Goal: Task Accomplishment & Management: Use online tool/utility

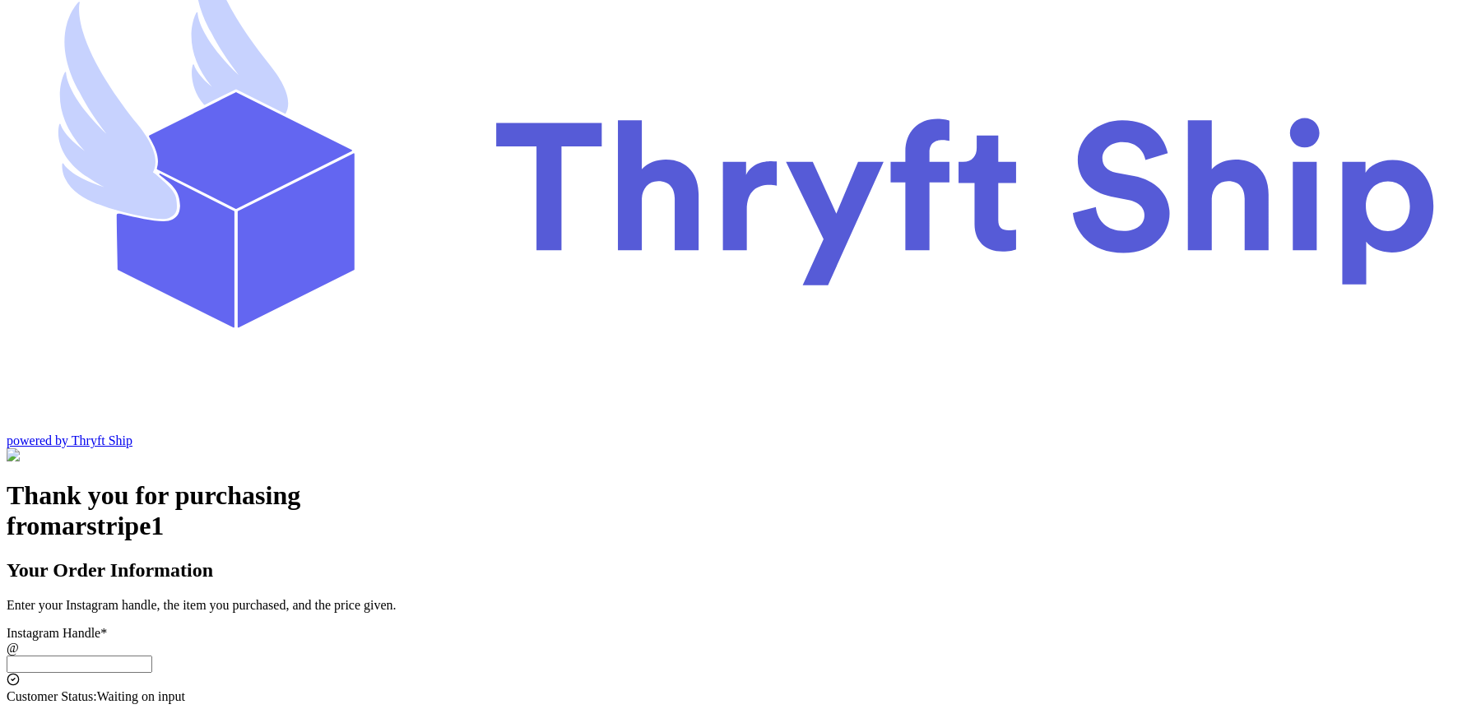
scroll to position [83, 0]
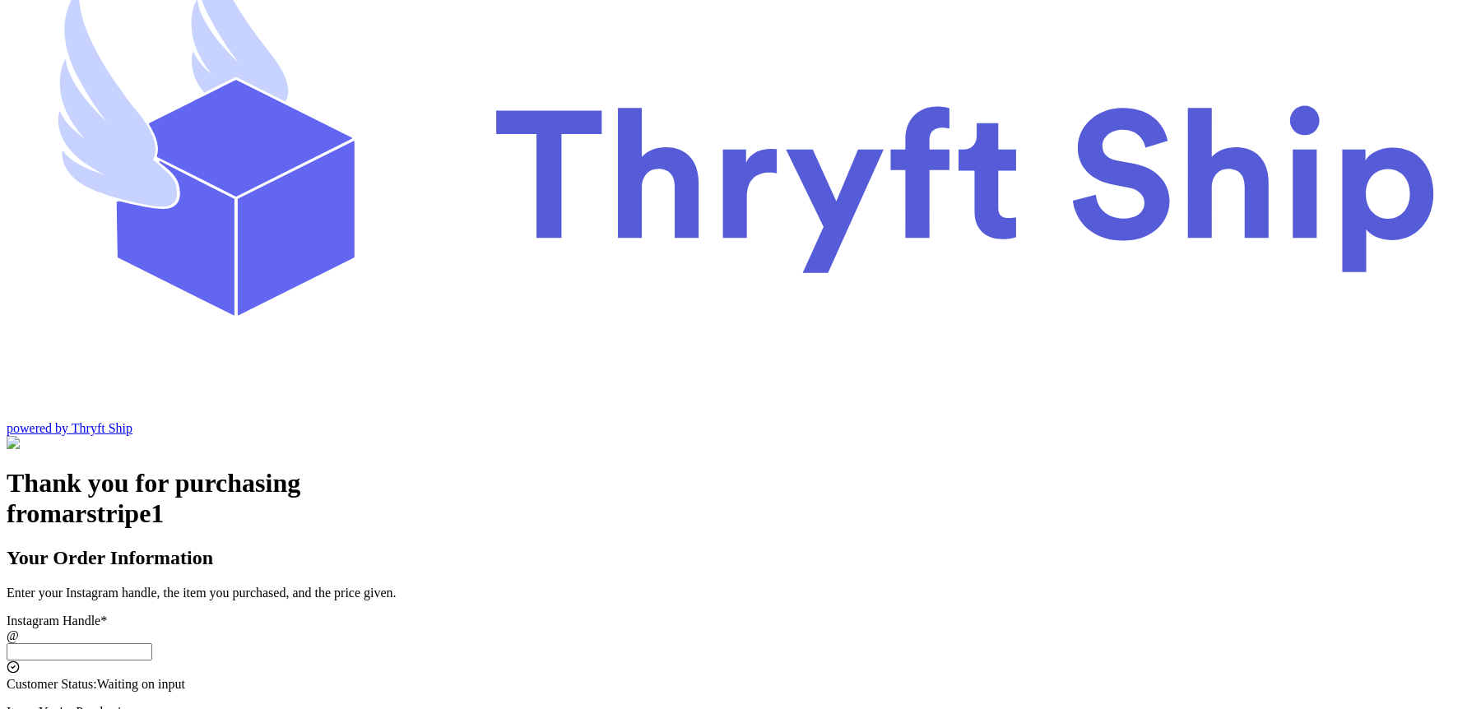
type input "10"
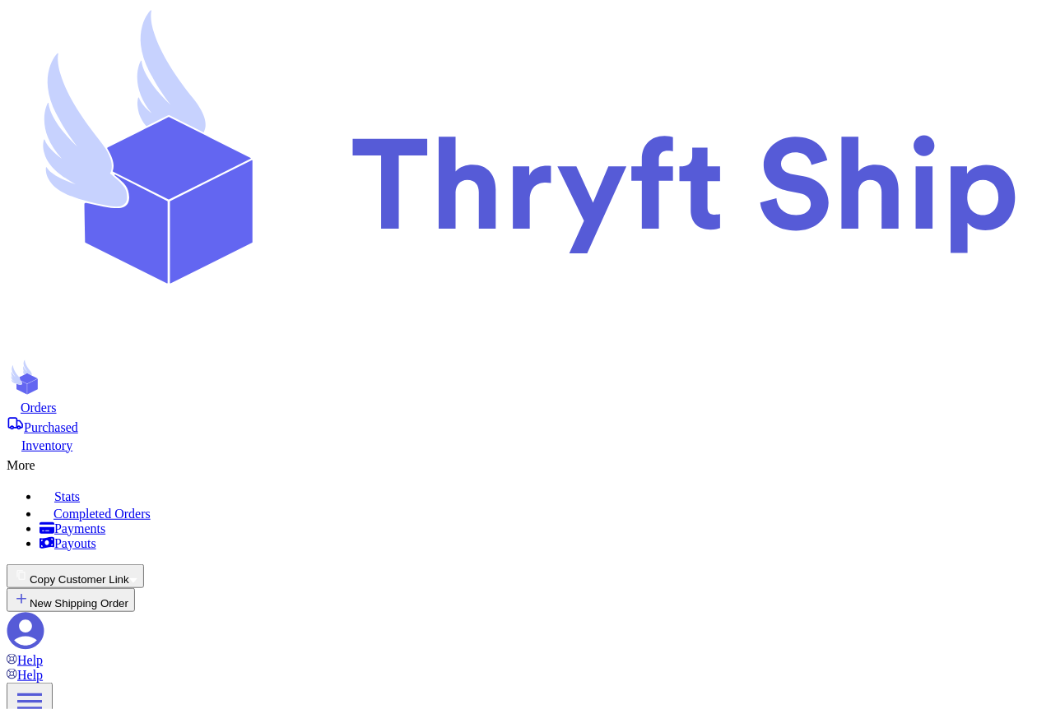
scroll to position [398, 0]
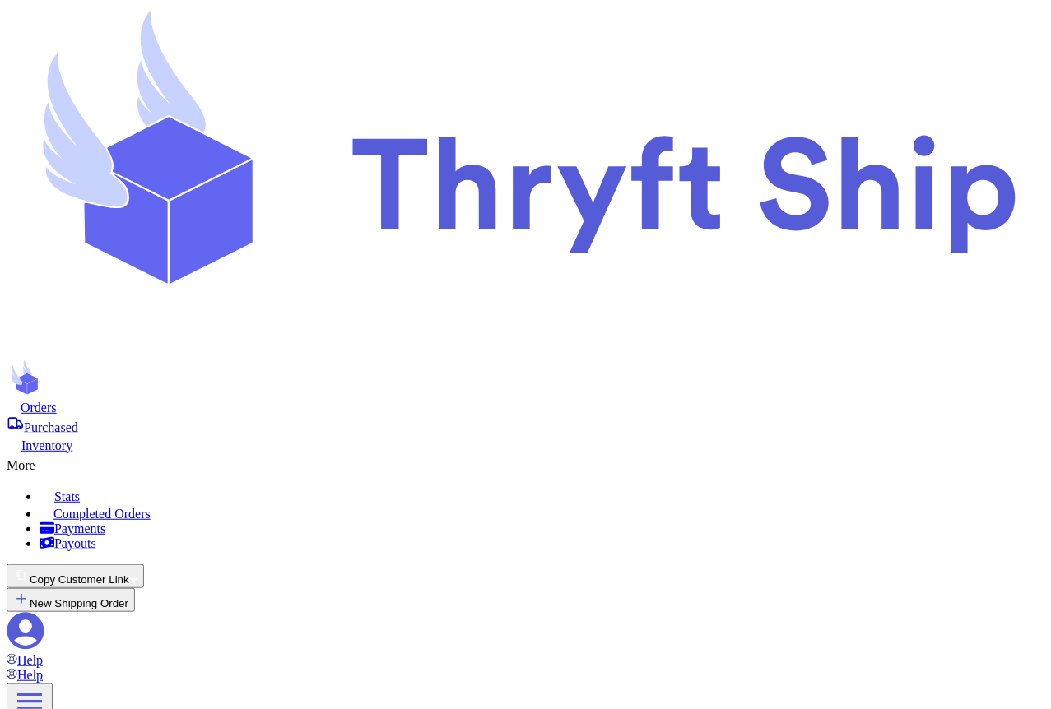
scroll to position [888, 0]
checkbox input "false"
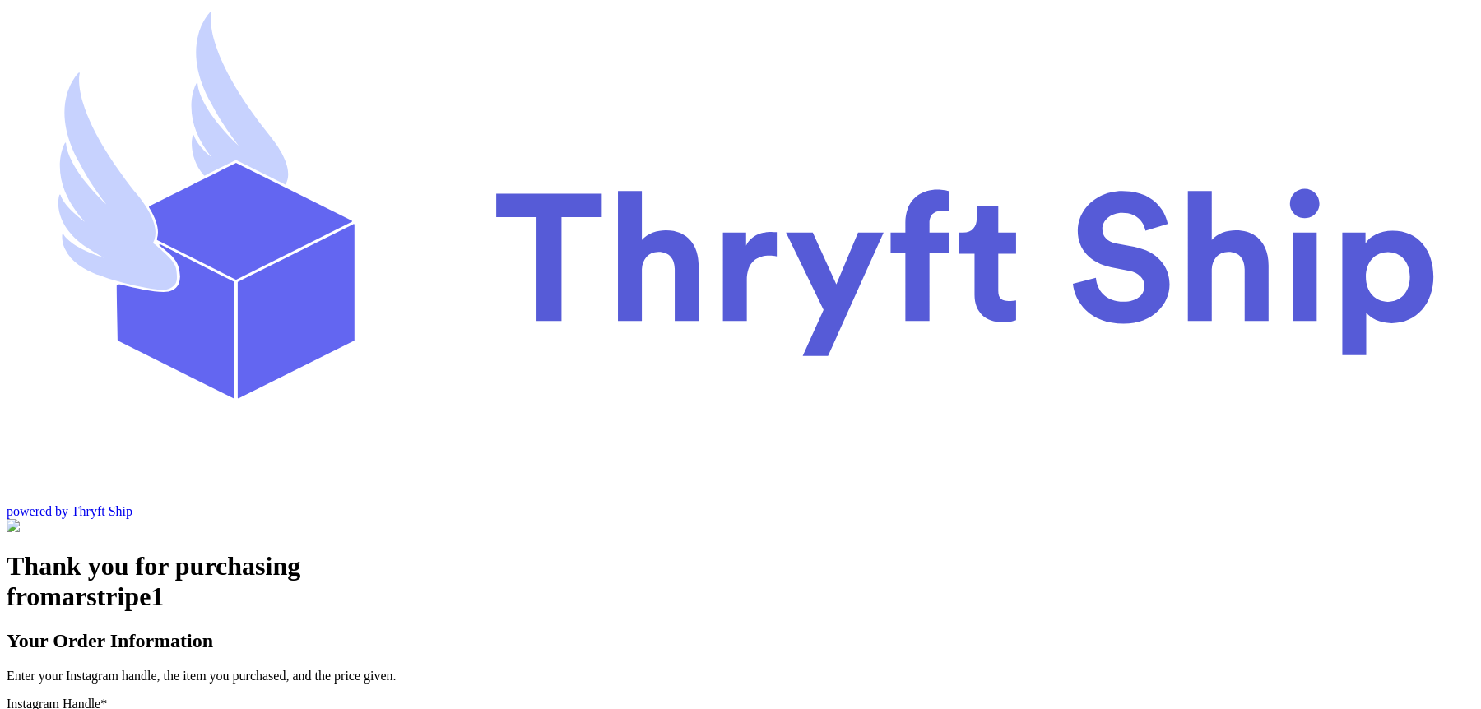
scroll to position [83, 0]
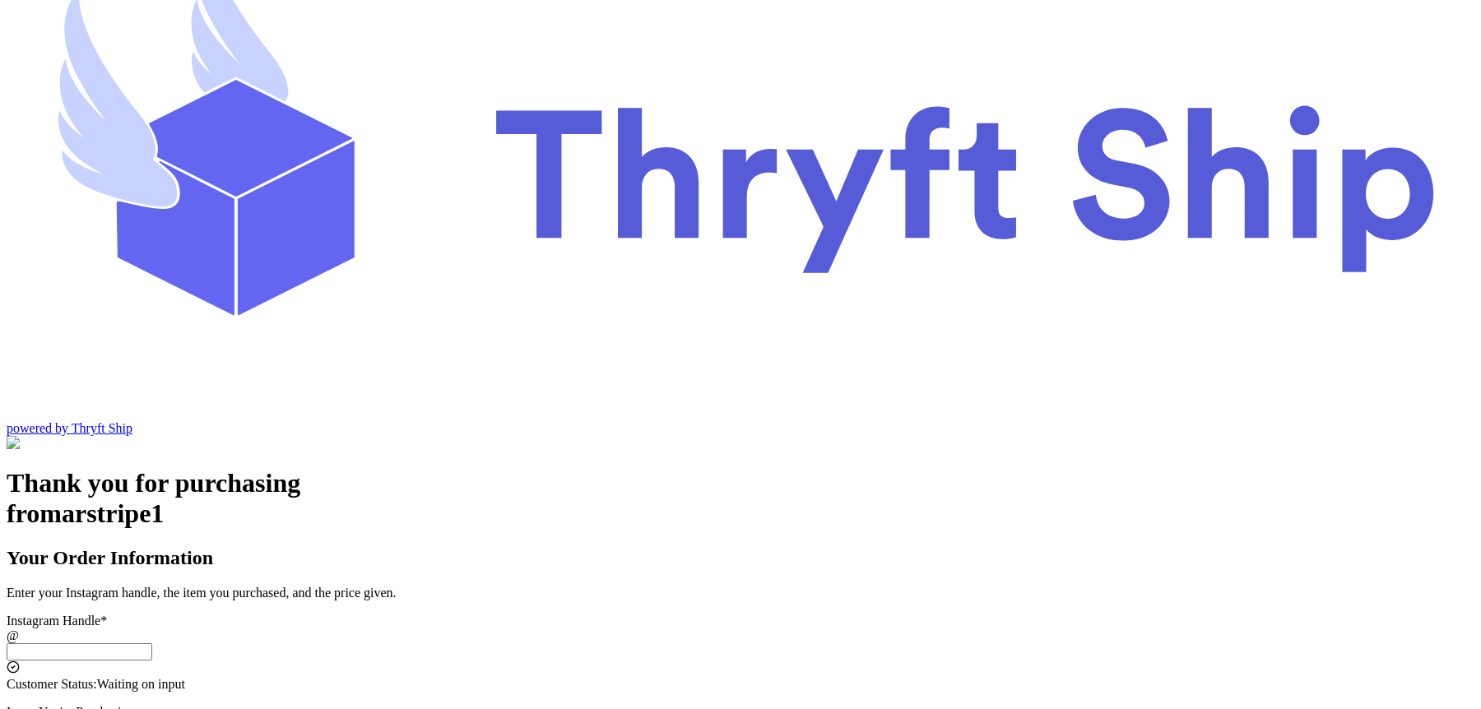
type input "10"
drag, startPoint x: 668, startPoint y: 463, endPoint x: 528, endPoint y: 460, distance: 139.9
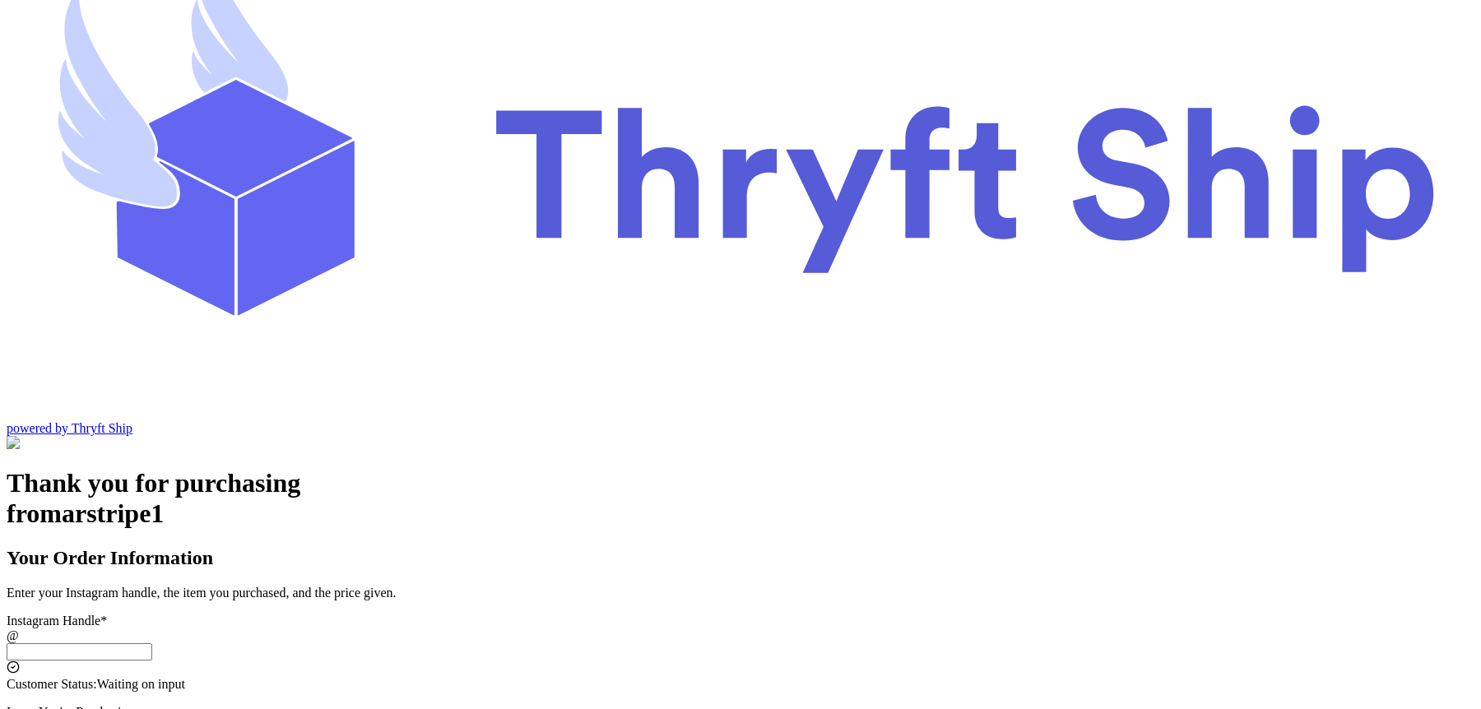
copy h3 "You'll pay today:"
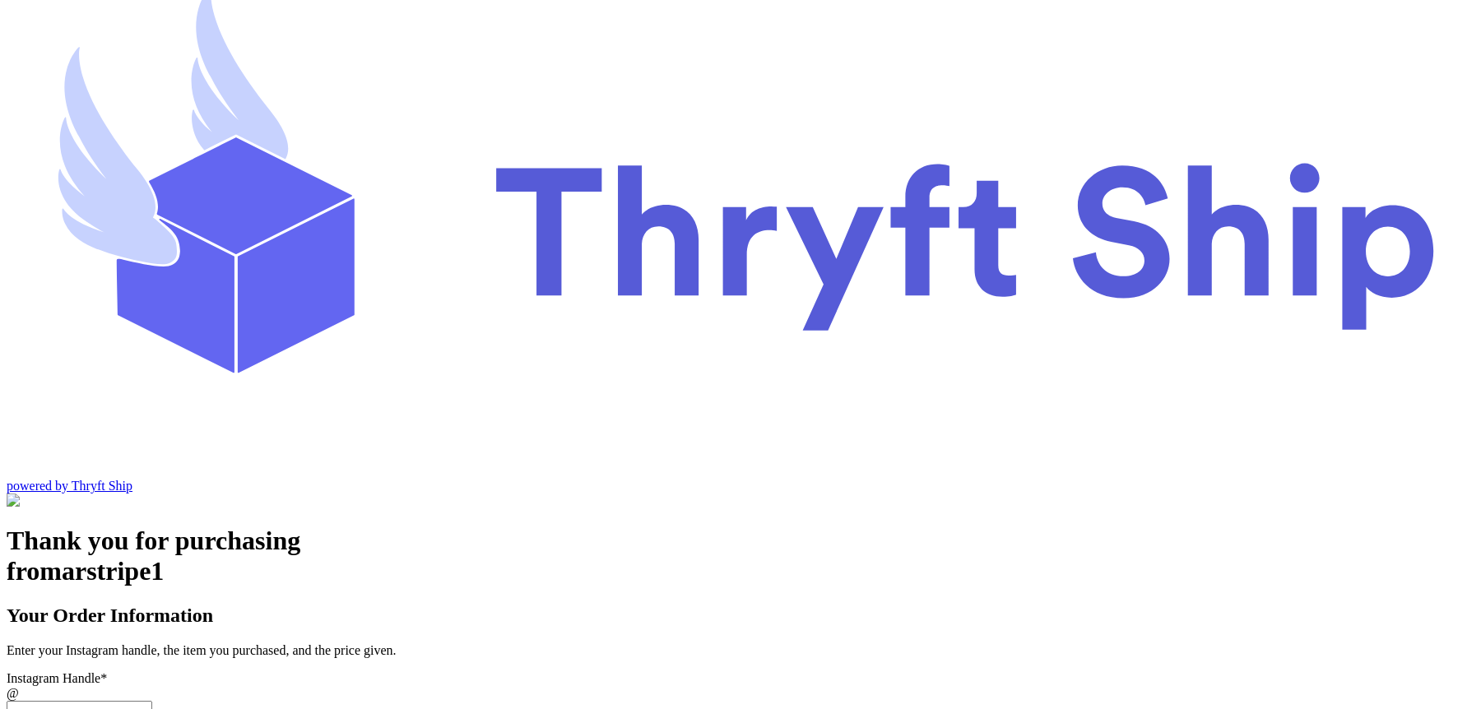
scroll to position [16, 0]
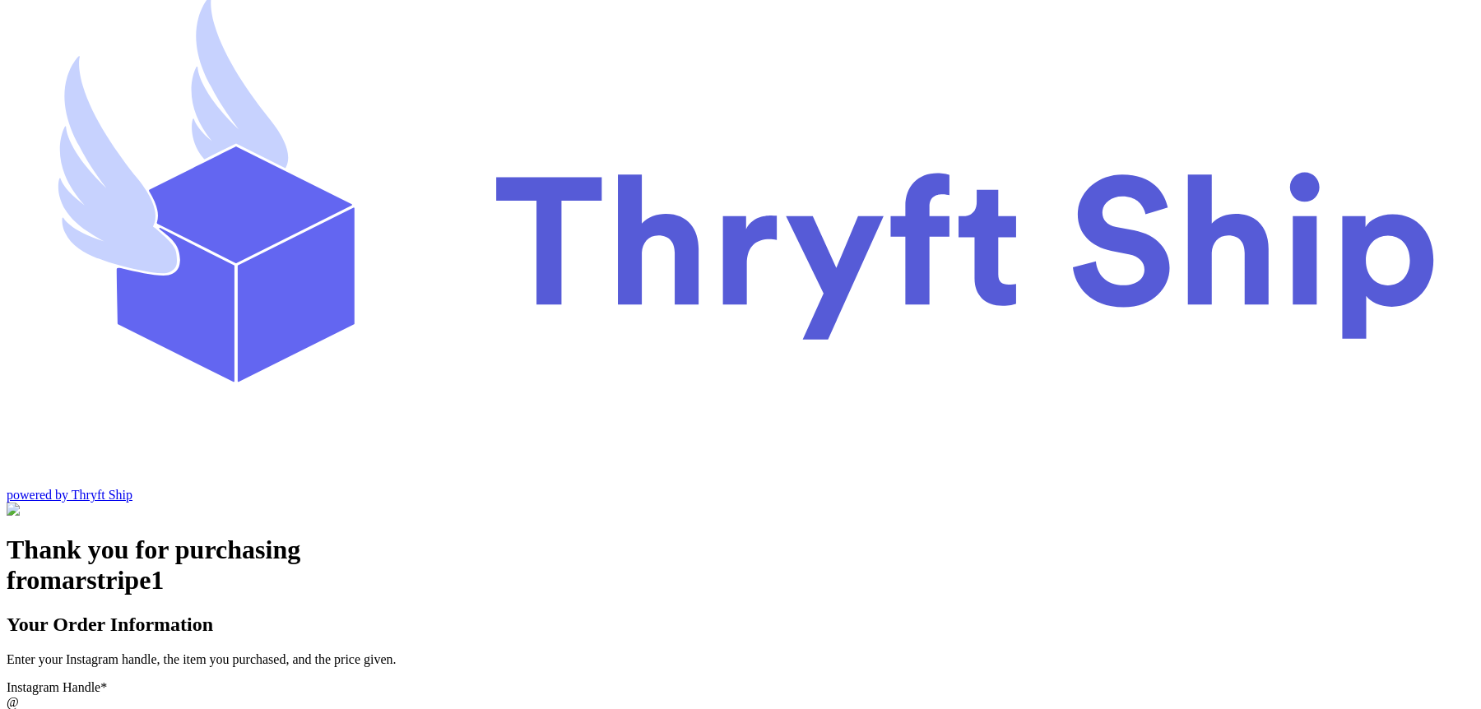
drag, startPoint x: 687, startPoint y: 469, endPoint x: 506, endPoint y: 467, distance: 181.1
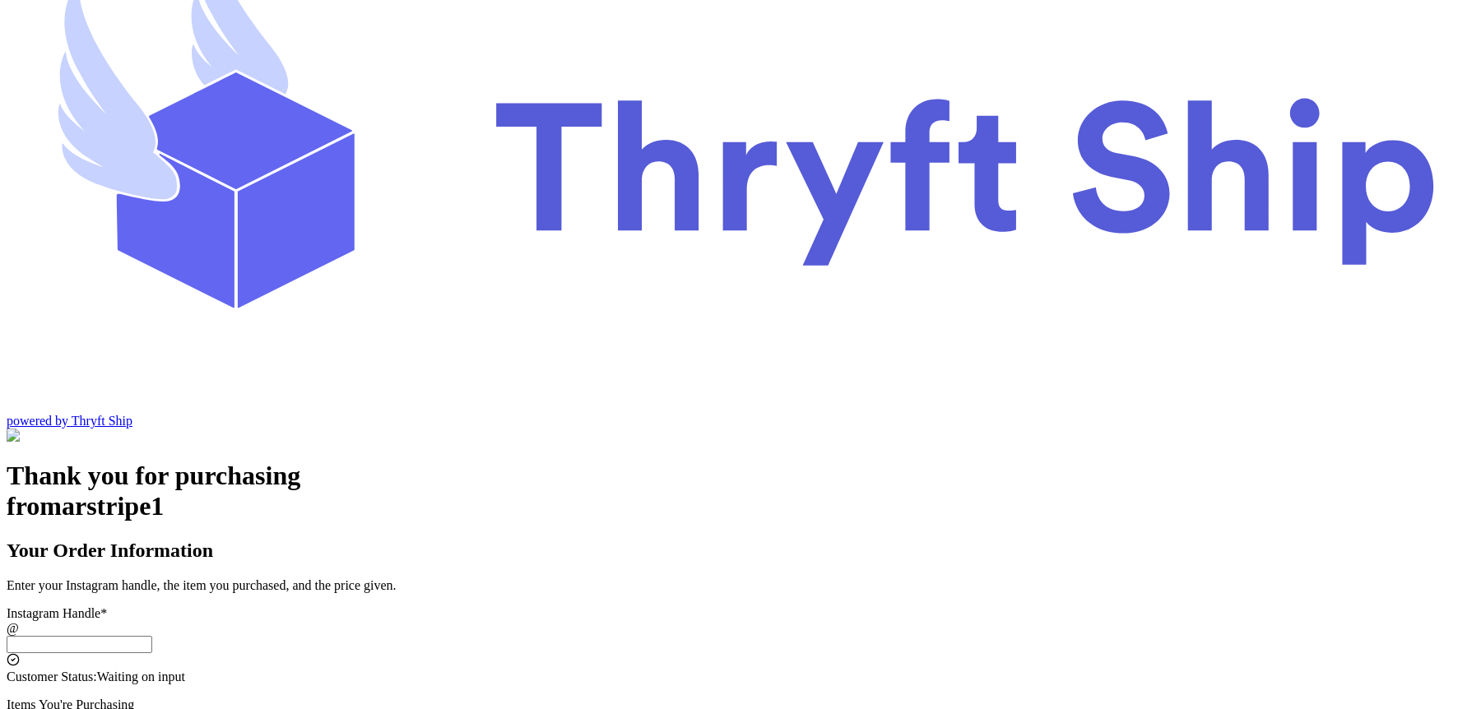
scroll to position [87, 0]
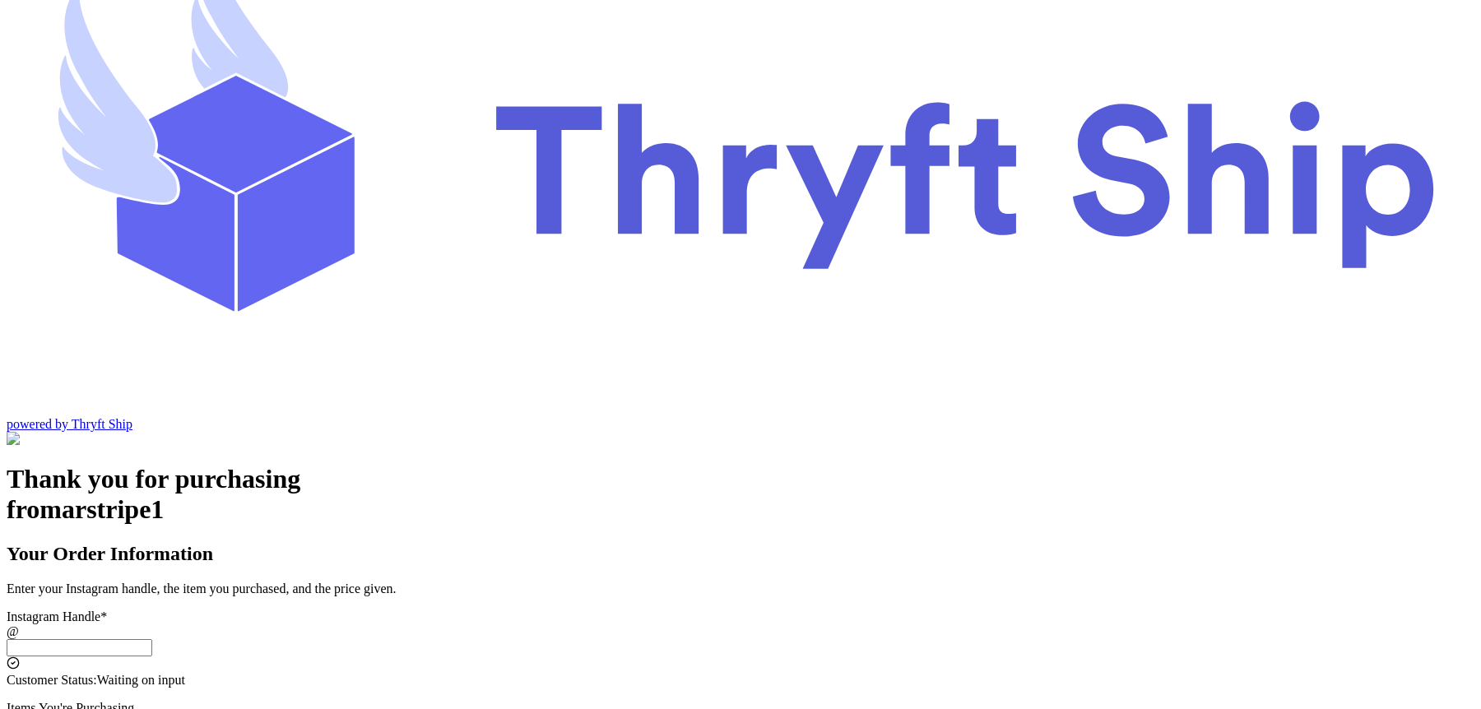
type input "5"
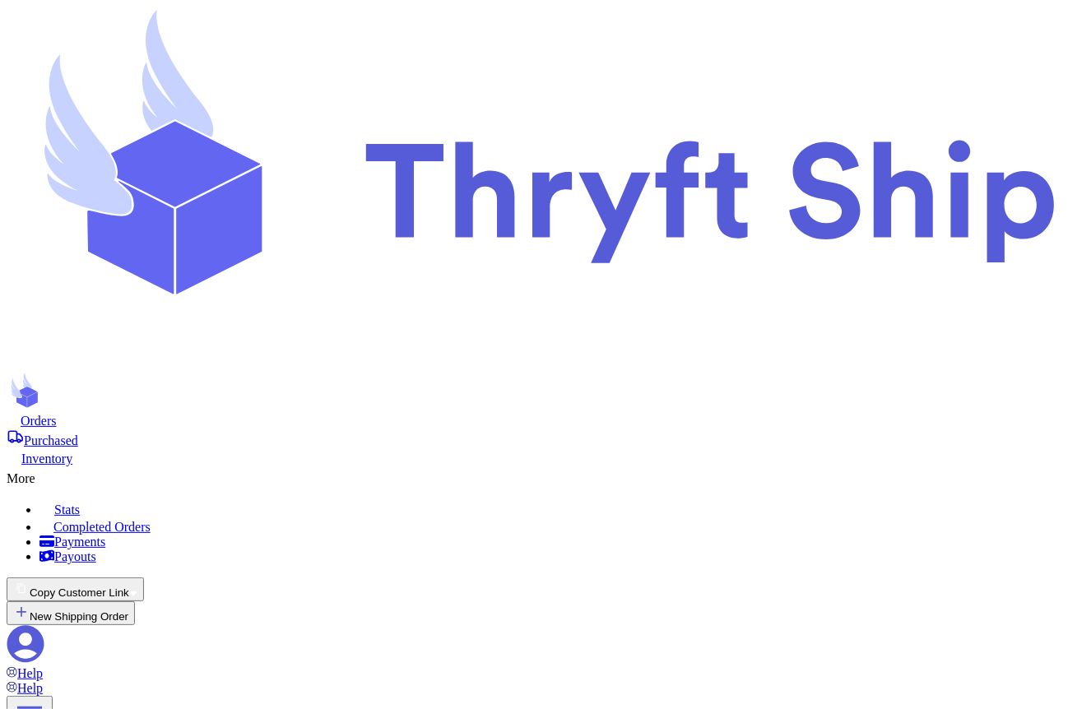
scroll to position [87, 0]
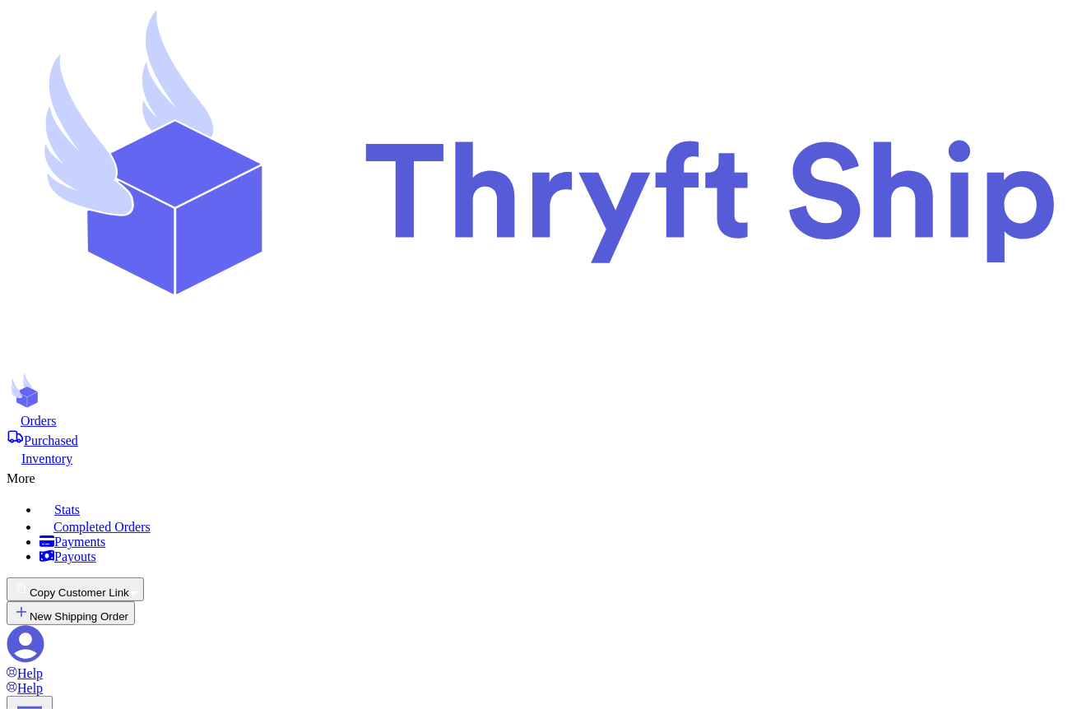
checkbox input "true"
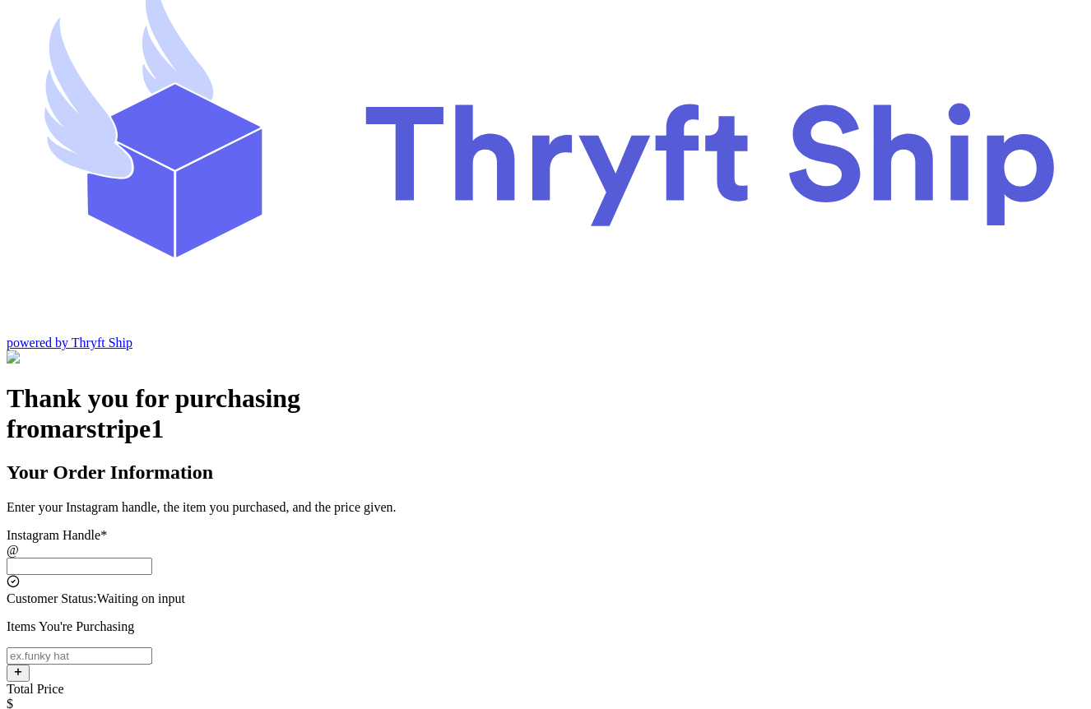
scroll to position [81, 0]
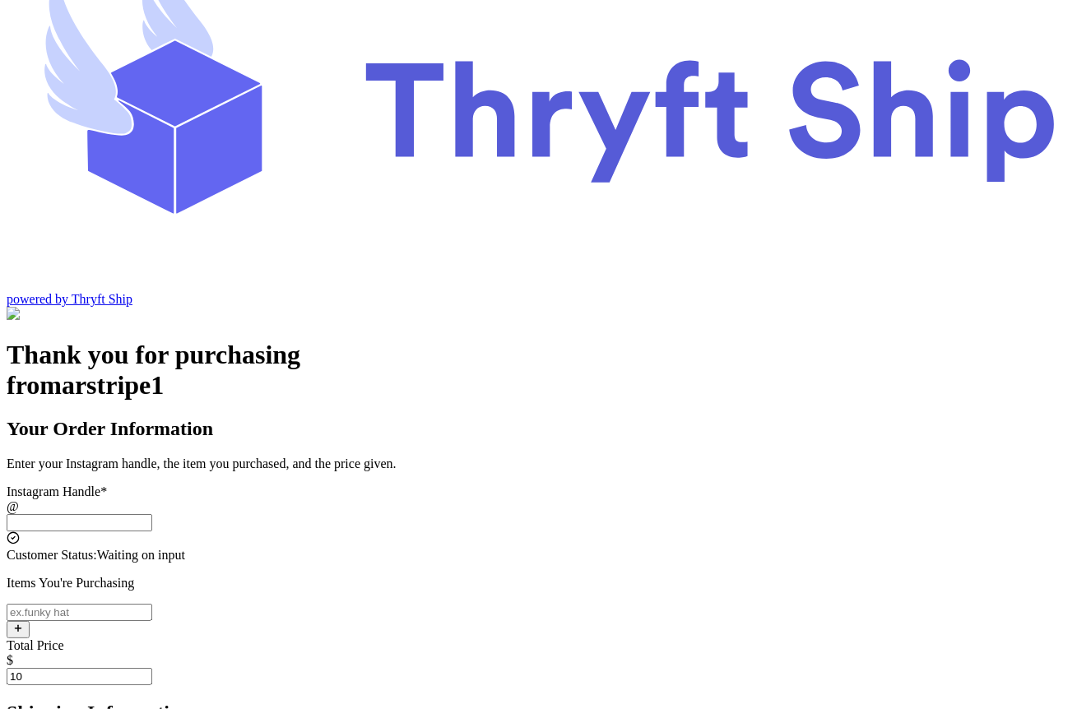
type input "10"
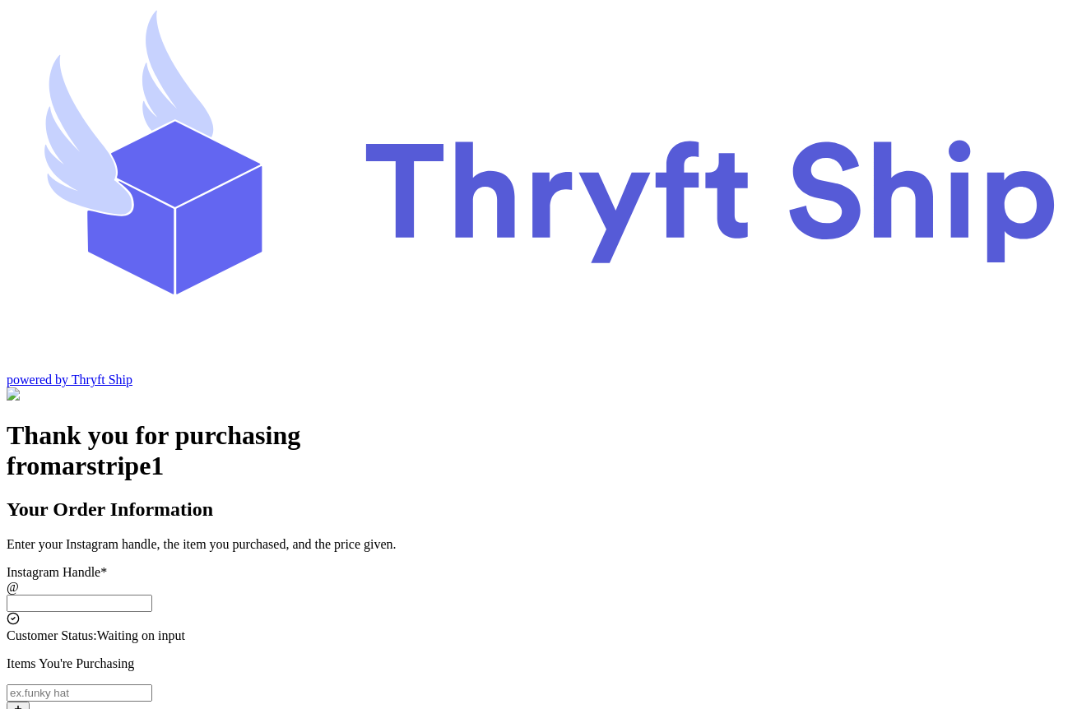
scroll to position [81, 0]
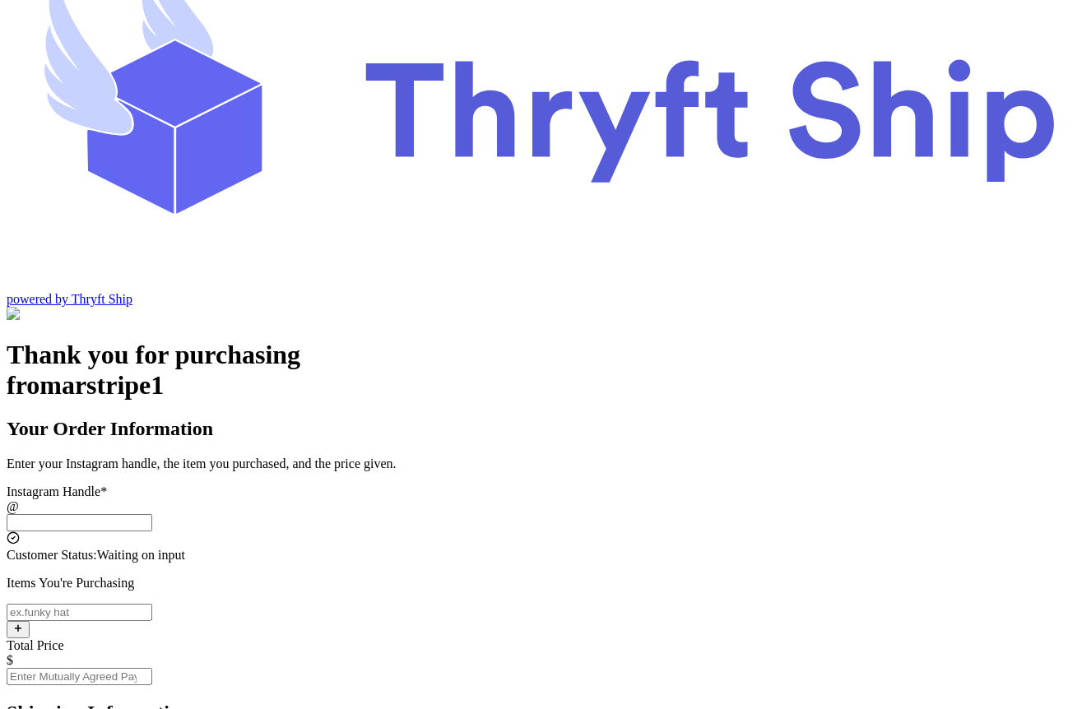
click at [152, 668] on input "Total Price" at bounding box center [80, 676] width 146 height 17
type input "10"
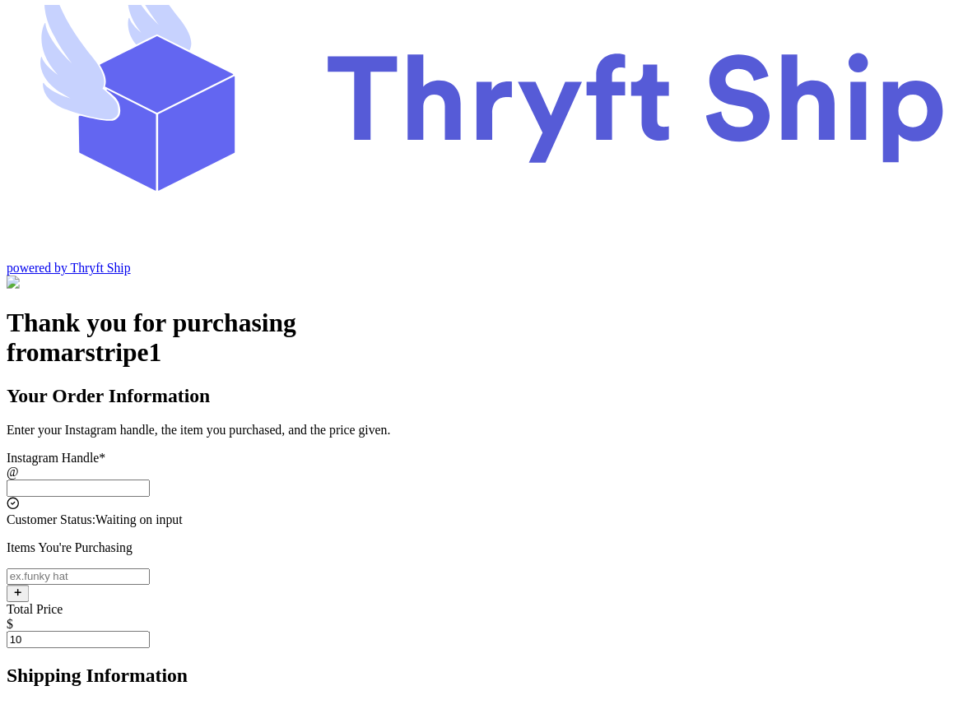
scroll to position [78, 0]
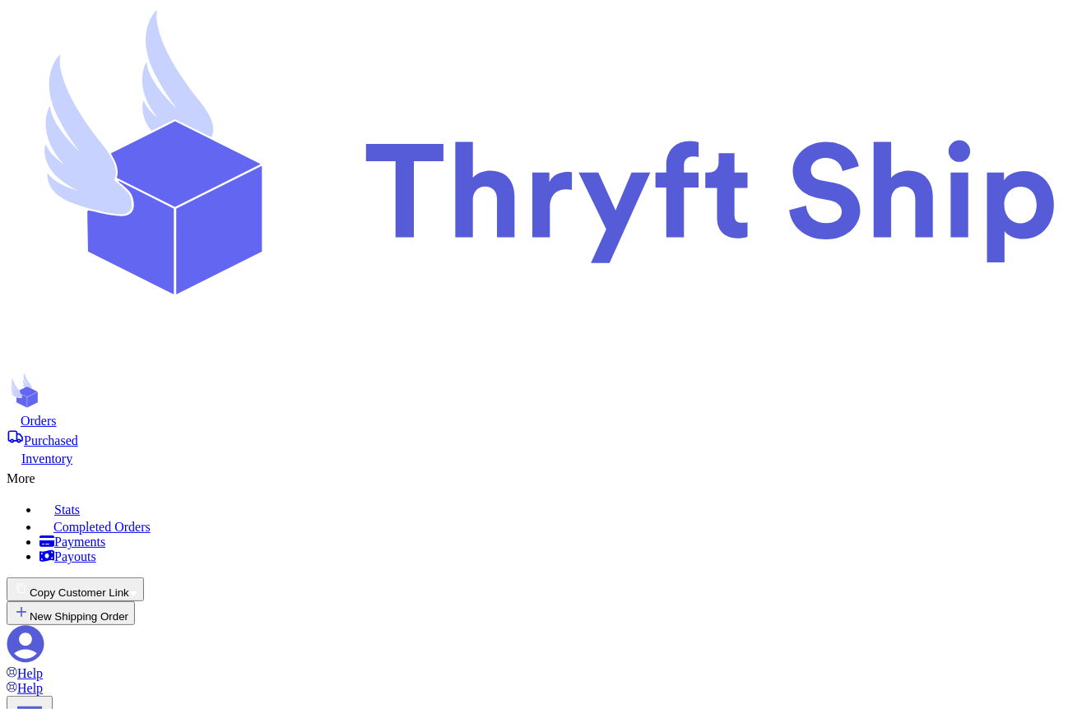
scroll to position [150, 0]
drag, startPoint x: 513, startPoint y: 313, endPoint x: 450, endPoint y: 313, distance: 62.5
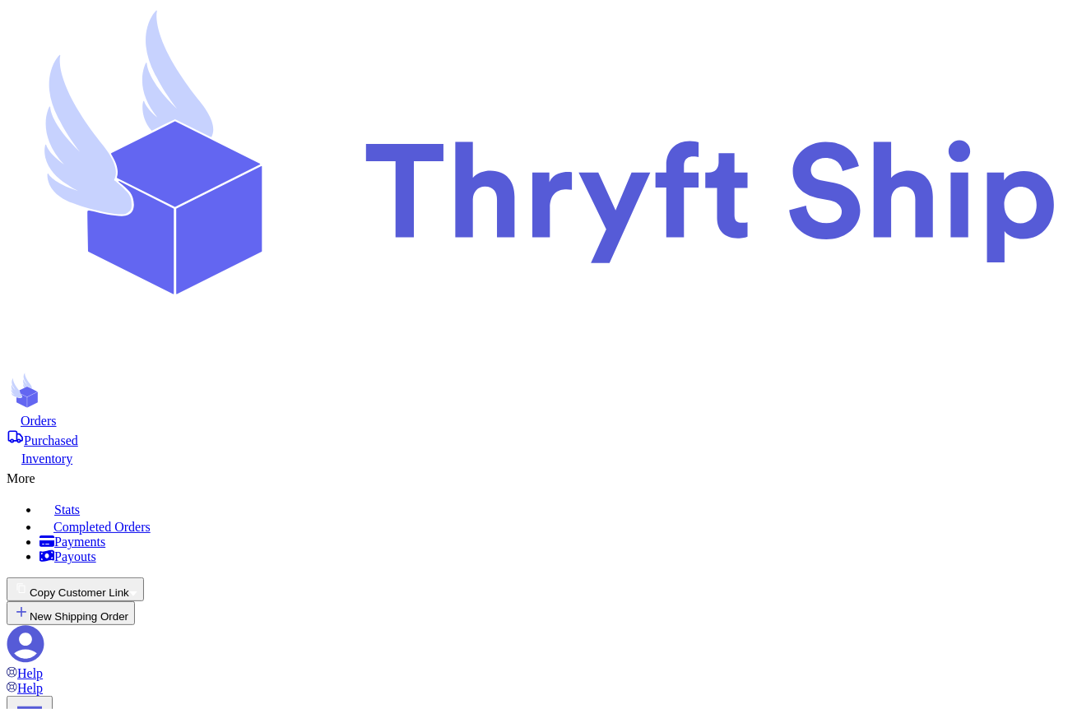
type input "5"
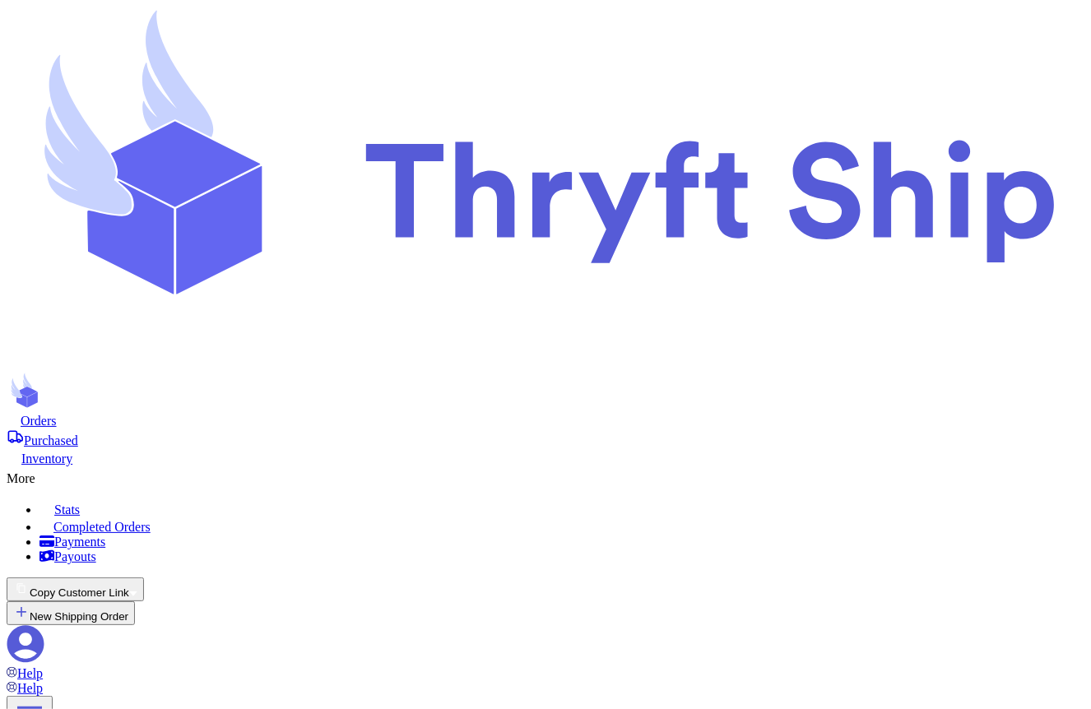
scroll to position [918, 0]
type input "."
type input "1"
type input "0"
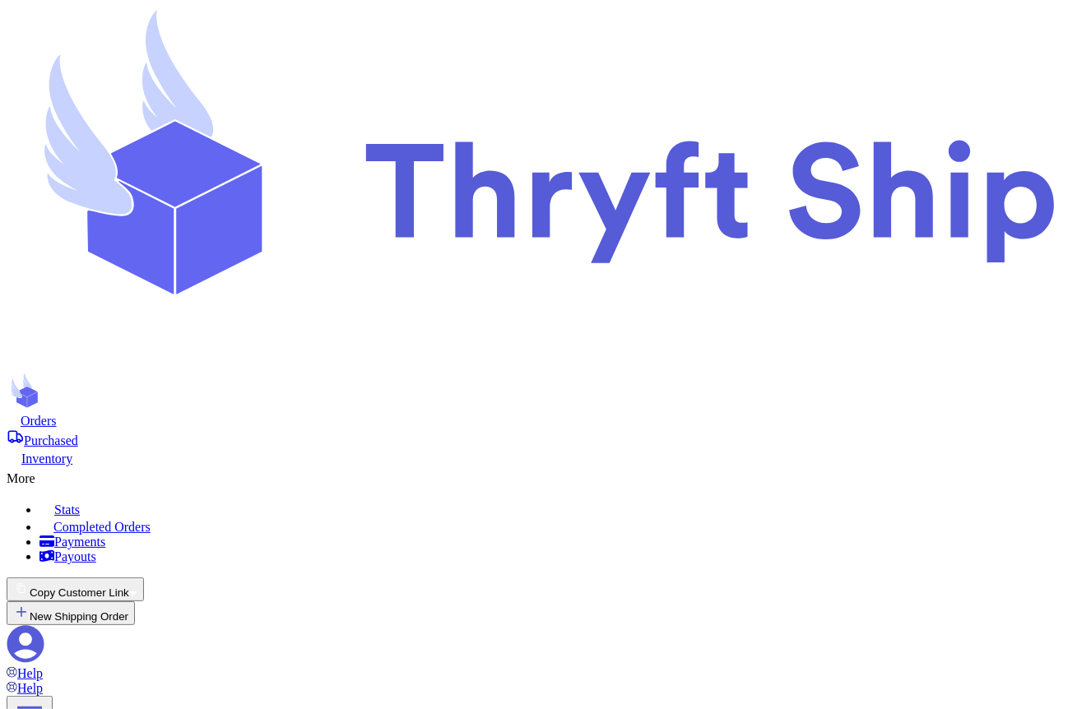
drag, startPoint x: 501, startPoint y: 332, endPoint x: 462, endPoint y: 332, distance: 38.7
type input "5"
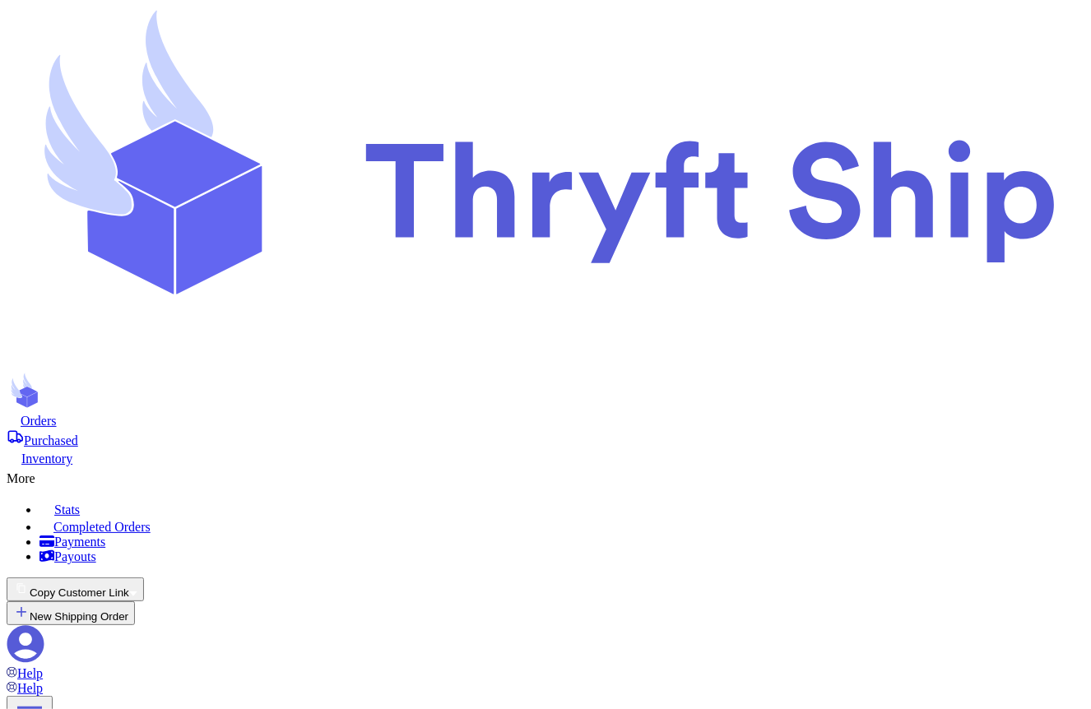
scroll to position [704, 0]
type input "9"
